Goal: Find specific page/section: Find specific page/section

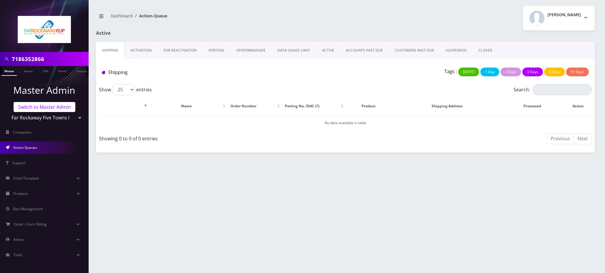
click at [49, 108] on link "Switch to Master Admin" at bounding box center [45, 107] width 62 height 10
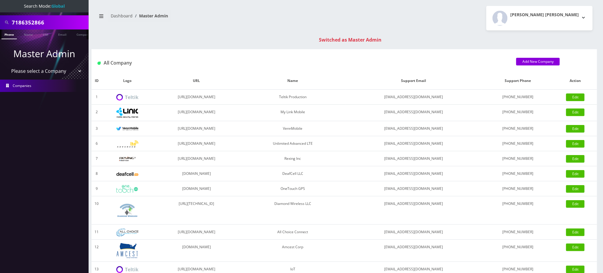
drag, startPoint x: 0, startPoint y: 22, endPoint x: 0, endPoint y: 12, distance: 9.7
click at [0, 12] on nav "Search Mode: Global 7186352866 Phone Name SIM Email Company Customer Master Adm…" at bounding box center [44, 136] width 89 height 273
paste input "15743292283"
drag, startPoint x: 16, startPoint y: 23, endPoint x: 0, endPoint y: 23, distance: 15.7
click at [0, 23] on div "15743292283" at bounding box center [44, 22] width 89 height 14
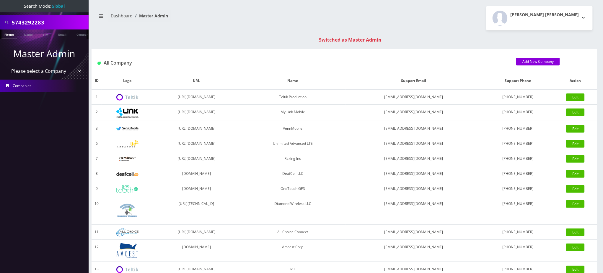
type input "5743292283"
click at [9, 35] on link "Phone" at bounding box center [8, 35] width 15 height 10
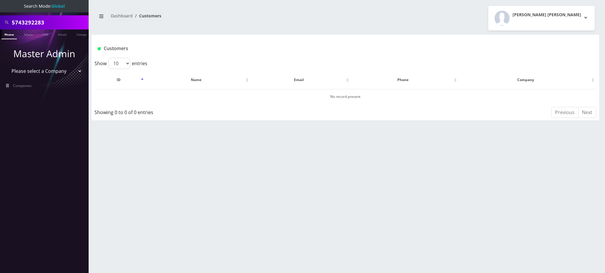
click at [9, 35] on link "Phone" at bounding box center [8, 35] width 15 height 10
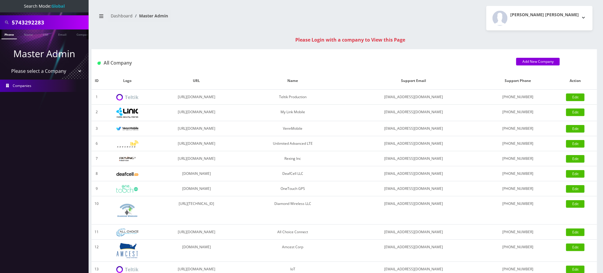
drag, startPoint x: 14, startPoint y: 26, endPoint x: 0, endPoint y: 27, distance: 14.6
click at [0, 27] on div "5743292283" at bounding box center [44, 22] width 89 height 14
type input "8458283068"
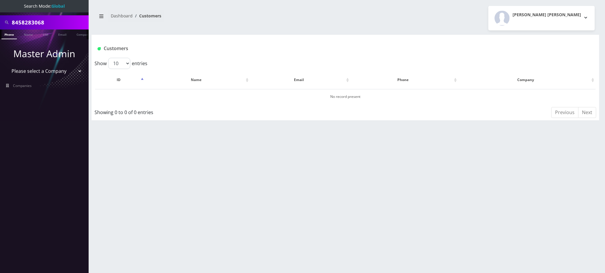
click at [46, 72] on select "Please select a Company Teltik Production My Link Mobile VennMobile Unlimited A…" at bounding box center [44, 71] width 75 height 11
click at [164, 46] on h1 "Customers" at bounding box center [302, 49] width 411 height 6
